Goal: Navigation & Orientation: Find specific page/section

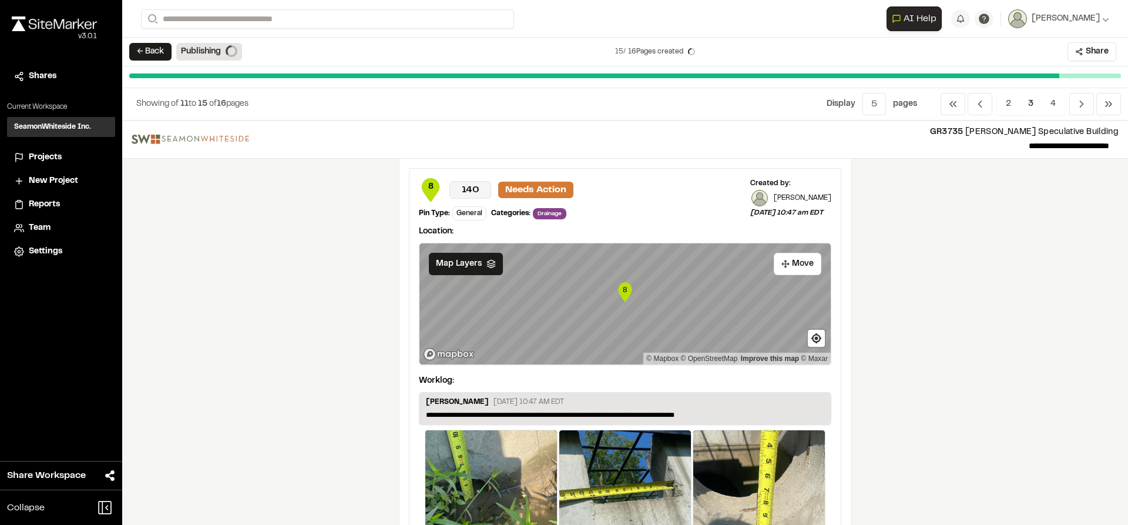
scroll to position [118, 0]
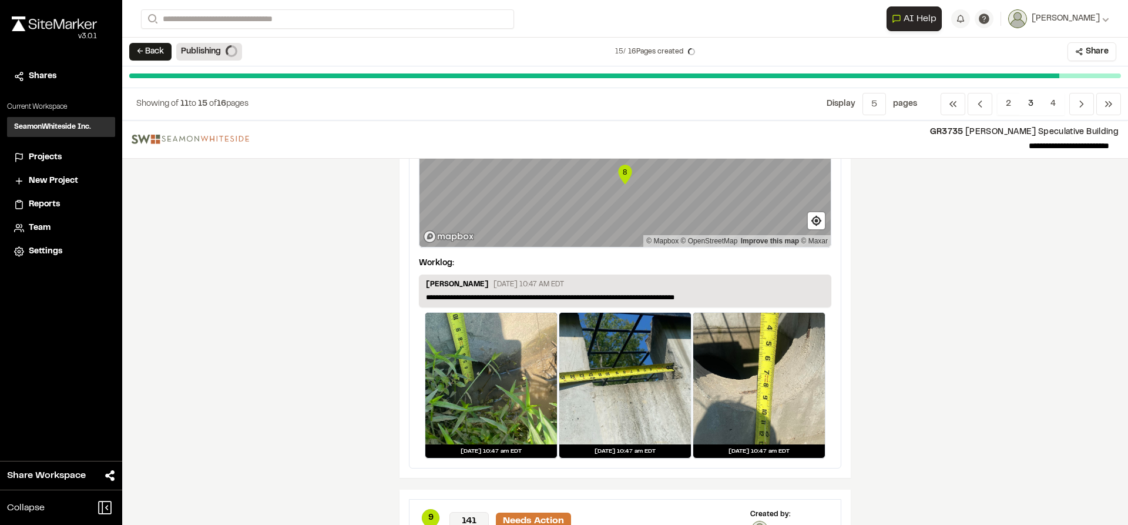
click at [490, 390] on div at bounding box center [491, 379] width 132 height 132
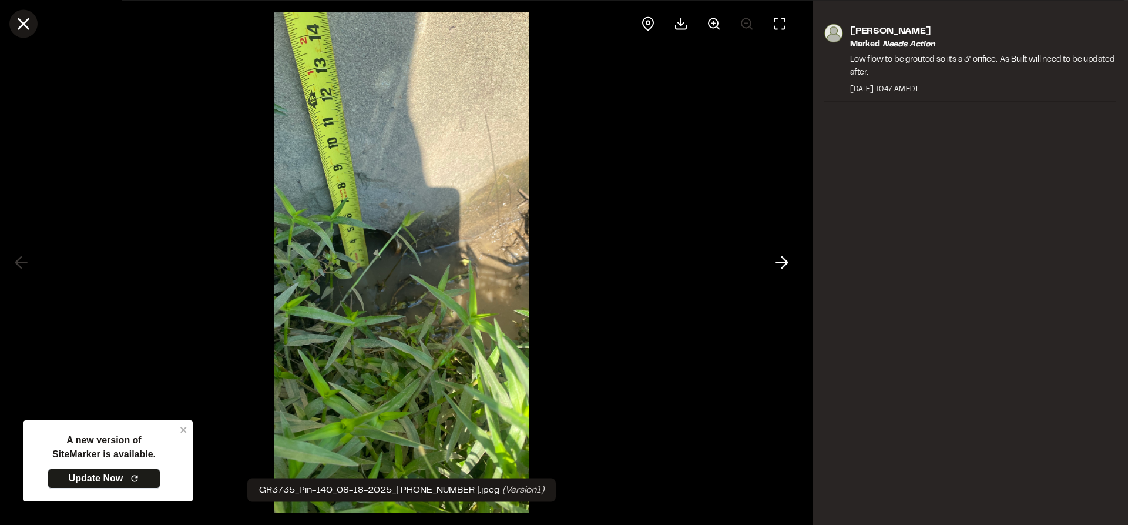
click at [29, 26] on icon at bounding box center [24, 24] width 20 height 20
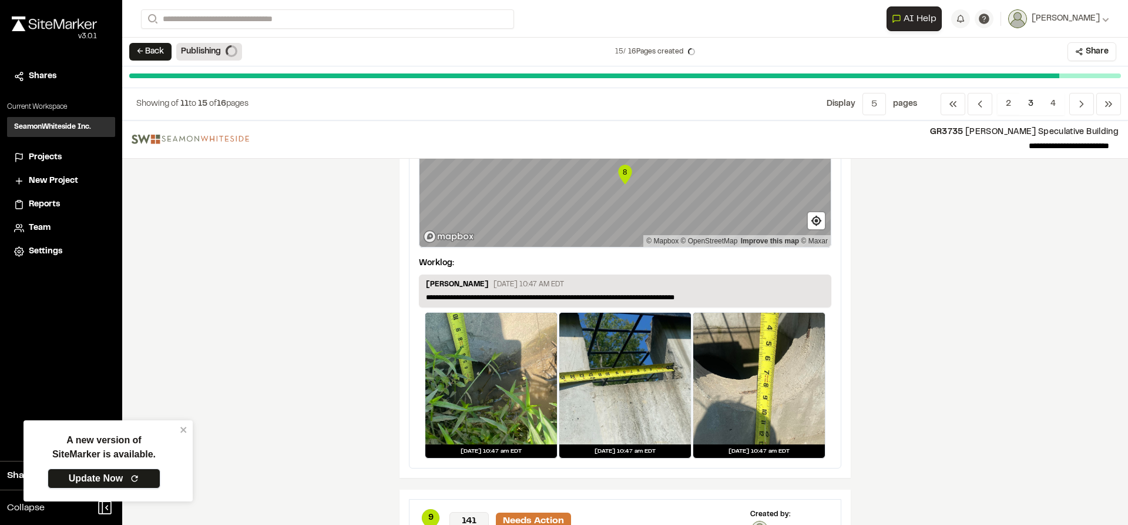
click at [135, 478] on icon at bounding box center [134, 478] width 9 height 9
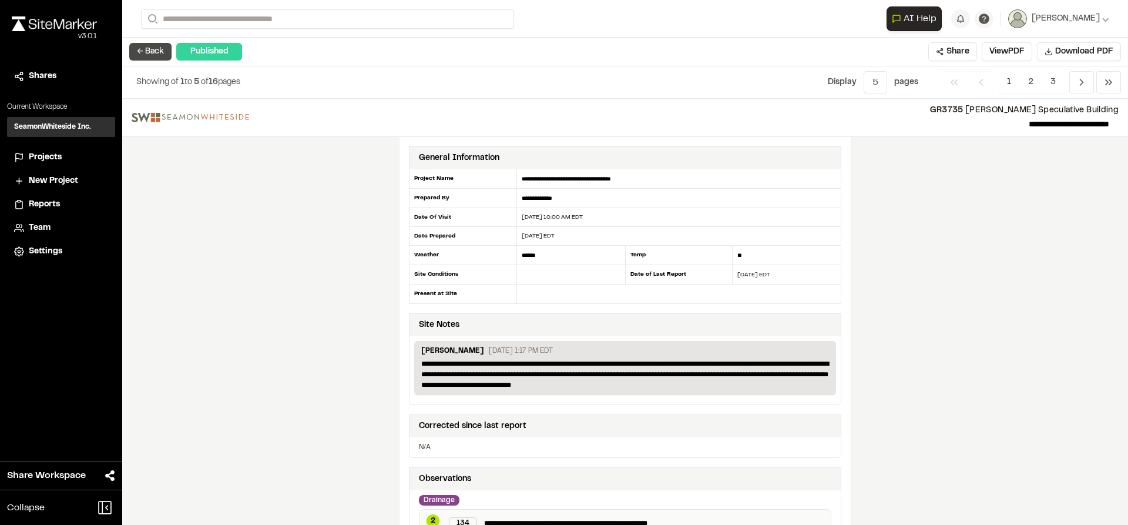
click at [153, 59] on button "← Back" at bounding box center [150, 52] width 42 height 18
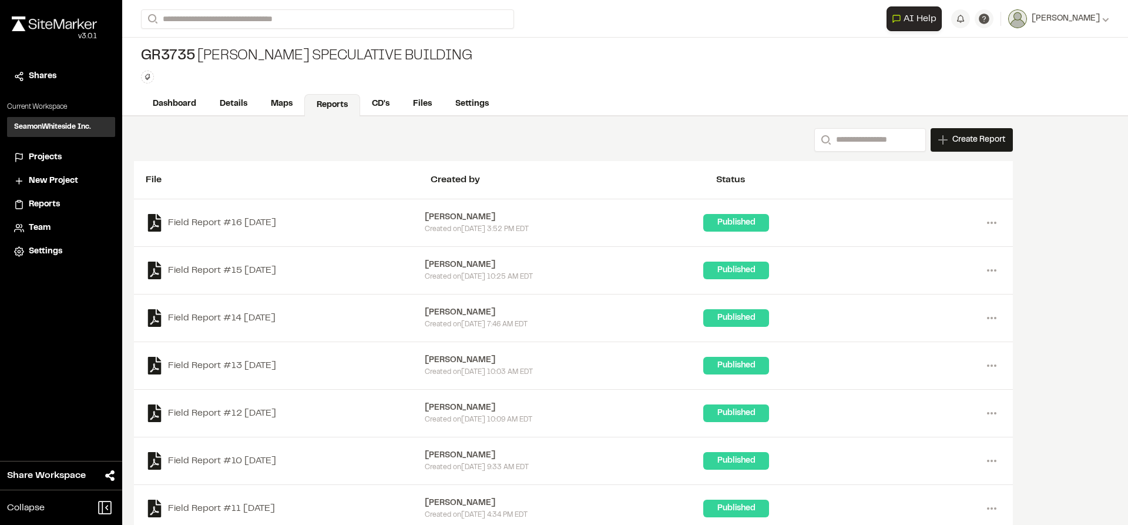
click at [90, 25] on img at bounding box center [54, 23] width 85 height 15
